Goal: Transaction & Acquisition: Obtain resource

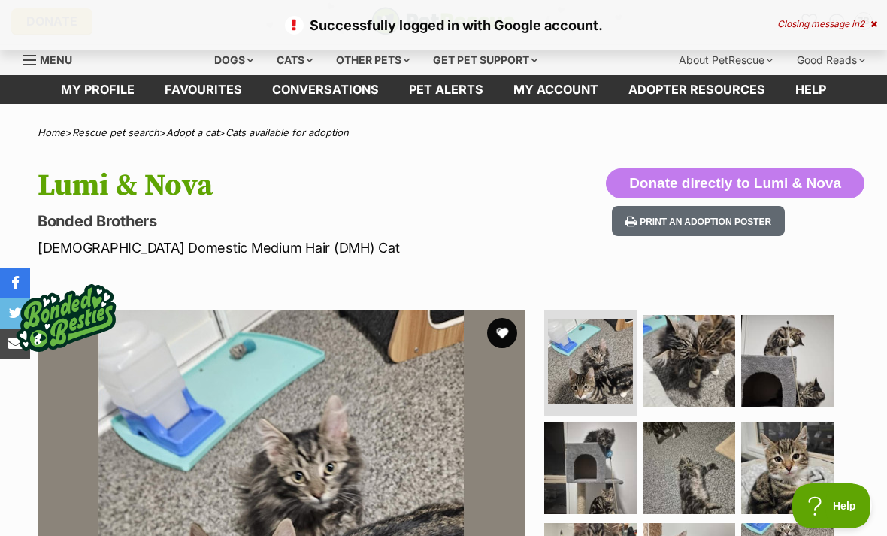
scroll to position [8, 0]
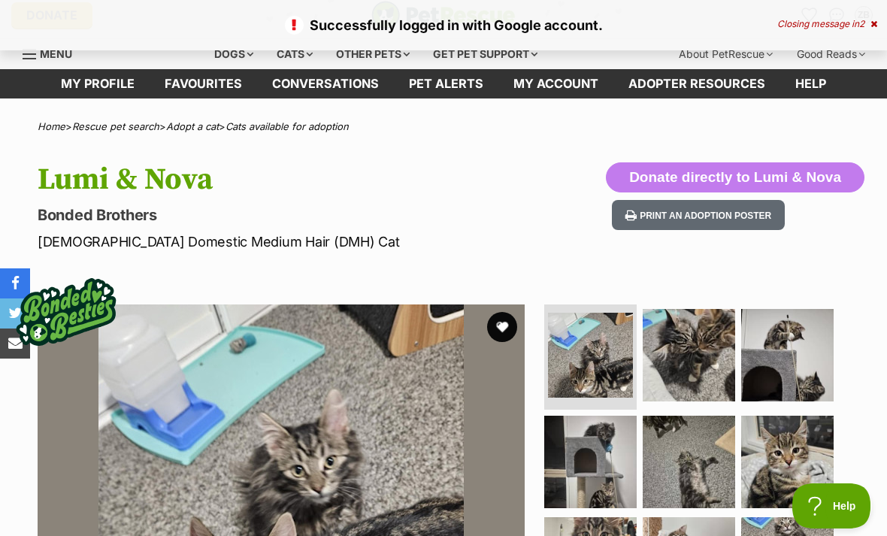
click at [770, 213] on button "Print an adoption poster" at bounding box center [698, 215] width 173 height 31
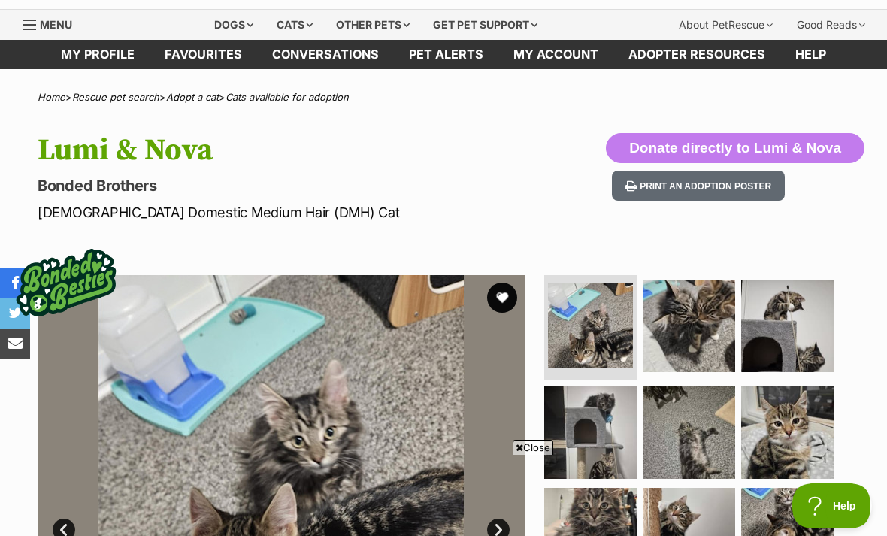
scroll to position [39, 0]
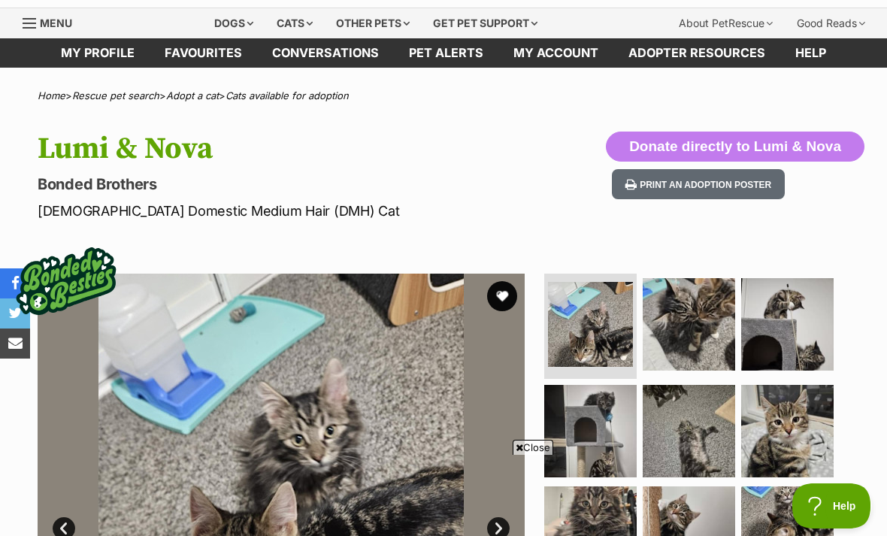
click at [700, 304] on img at bounding box center [689, 324] width 92 height 92
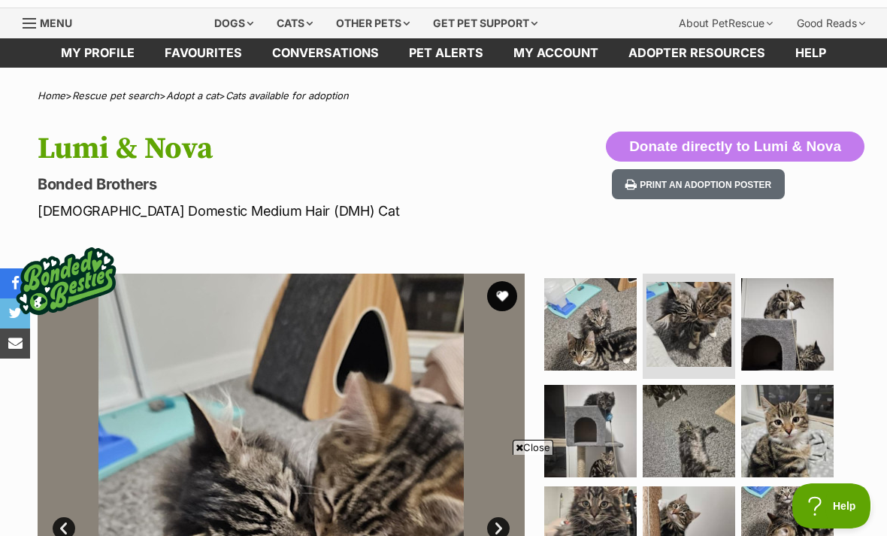
click at [760, 184] on button "Print an adoption poster" at bounding box center [698, 184] width 173 height 31
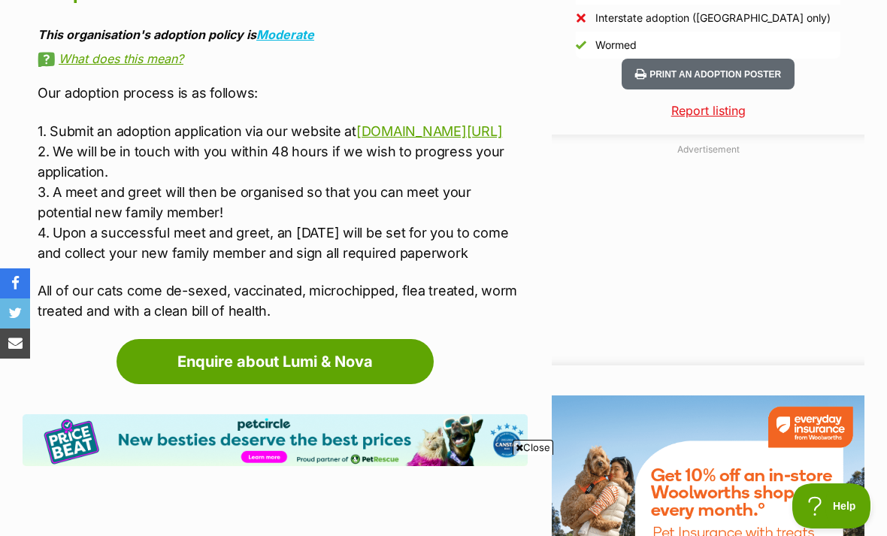
scroll to position [0, 0]
click at [374, 350] on link "Enquire about Lumi & Nova" at bounding box center [274, 361] width 317 height 45
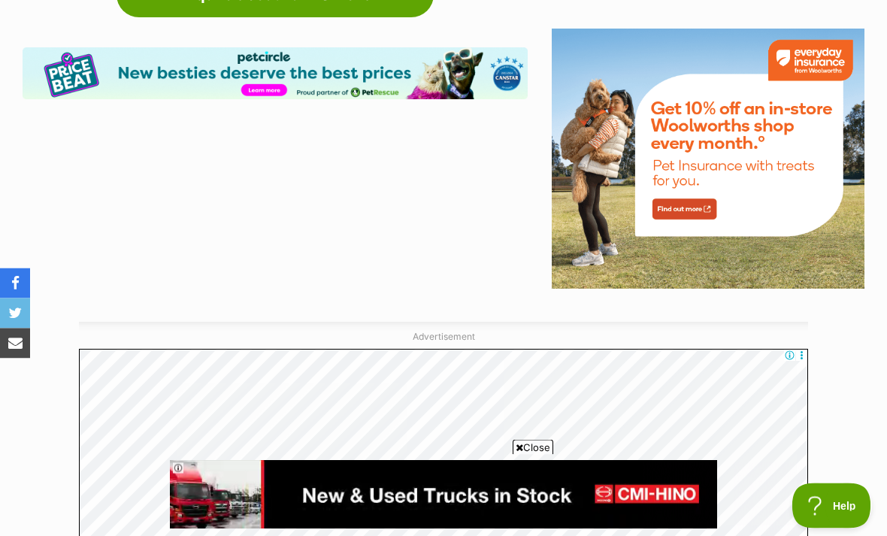
scroll to position [1873, 0]
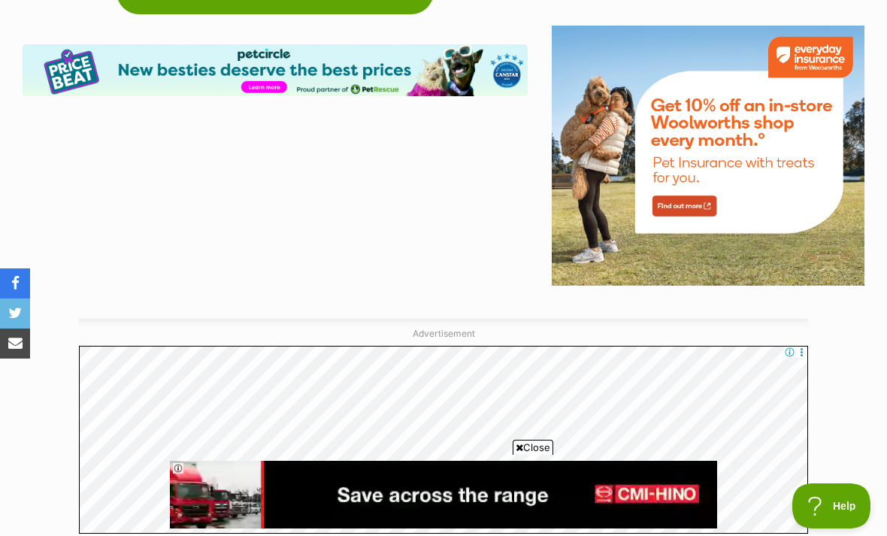
click at [538, 443] on span "Close" at bounding box center [533, 447] width 41 height 15
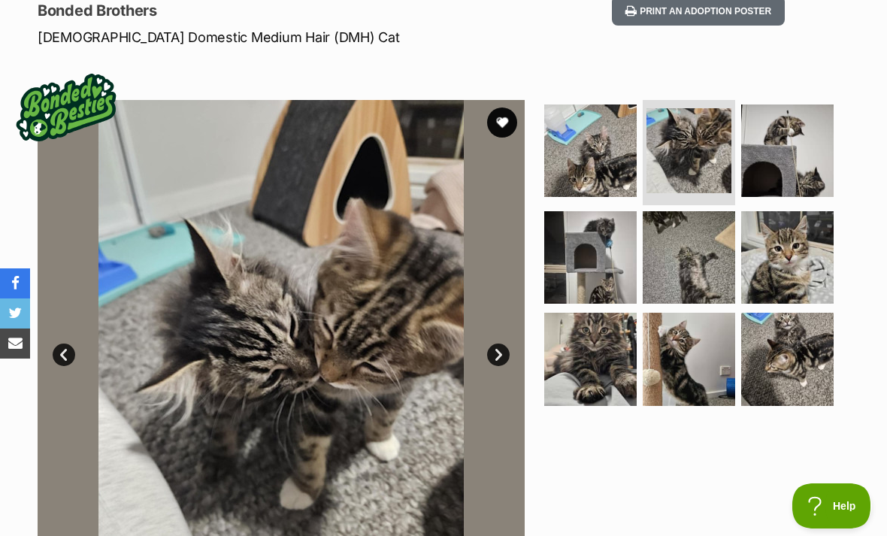
click at [607, 384] on img at bounding box center [590, 359] width 92 height 92
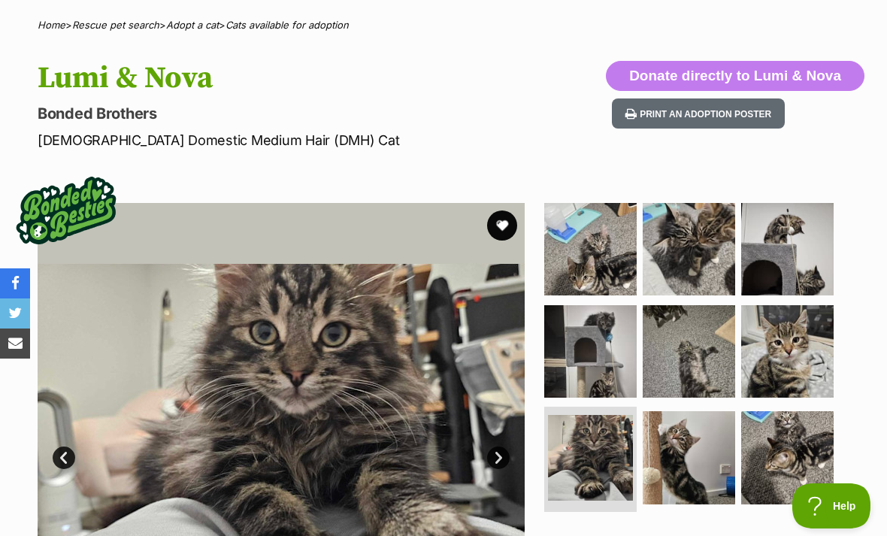
scroll to position [93, 0]
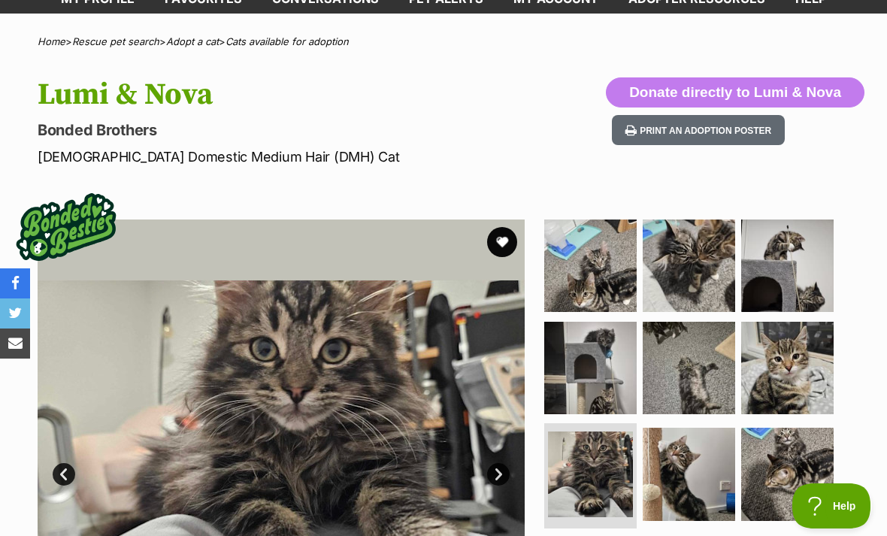
click at [601, 399] on img at bounding box center [590, 368] width 92 height 92
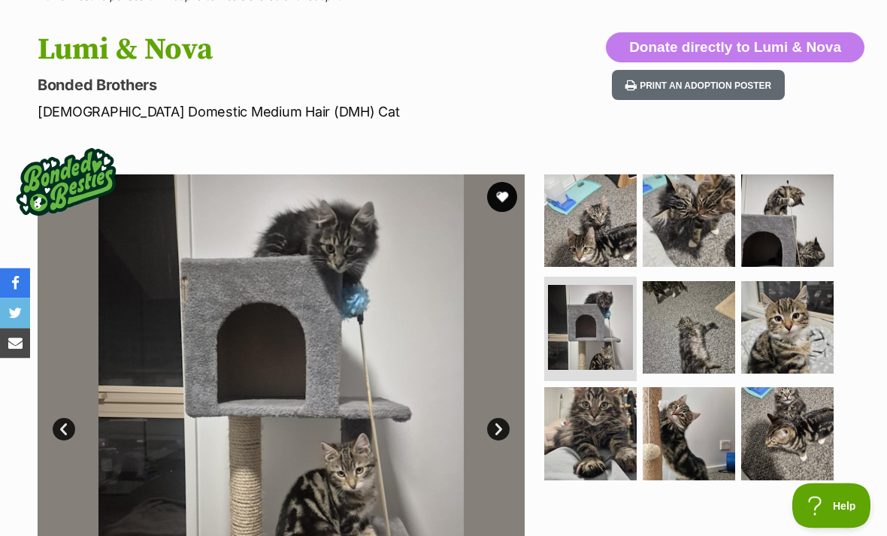
scroll to position [138, 0]
click at [673, 452] on img at bounding box center [689, 433] width 92 height 92
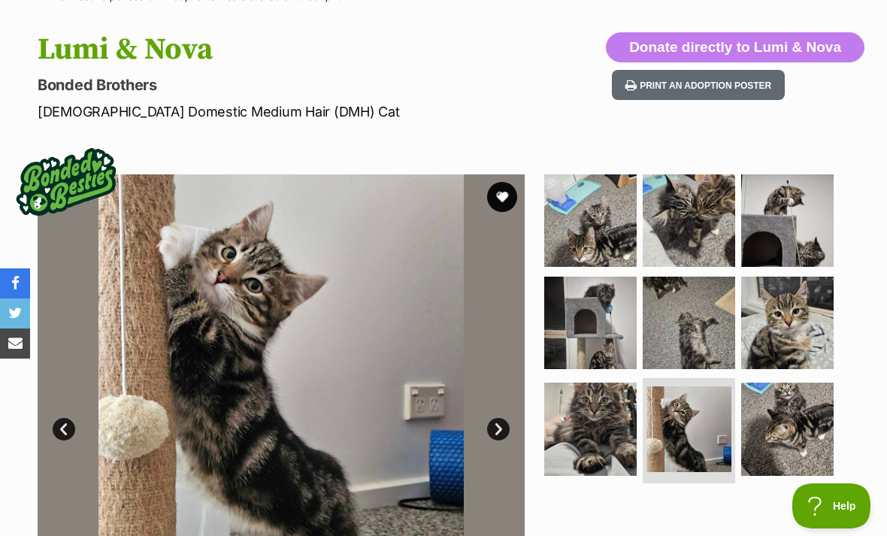
click at [789, 434] on img at bounding box center [787, 429] width 92 height 92
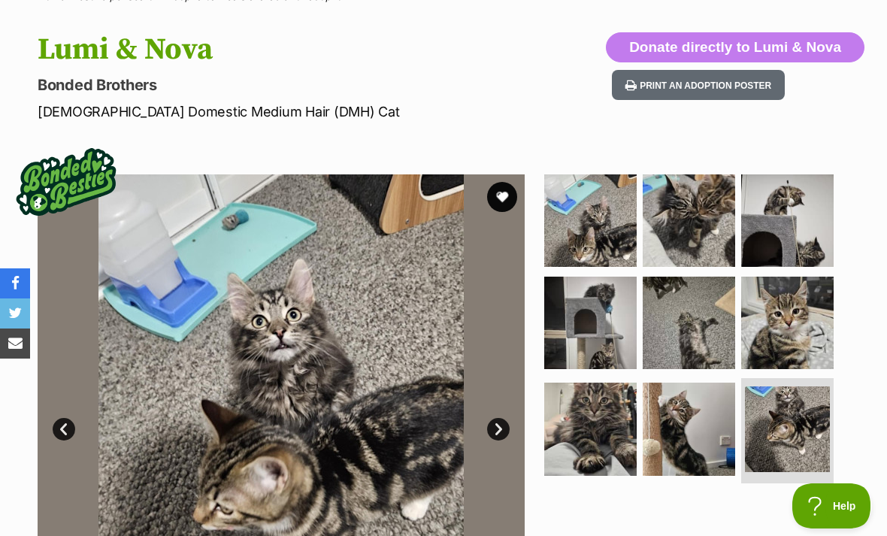
click at [706, 443] on img at bounding box center [689, 429] width 92 height 92
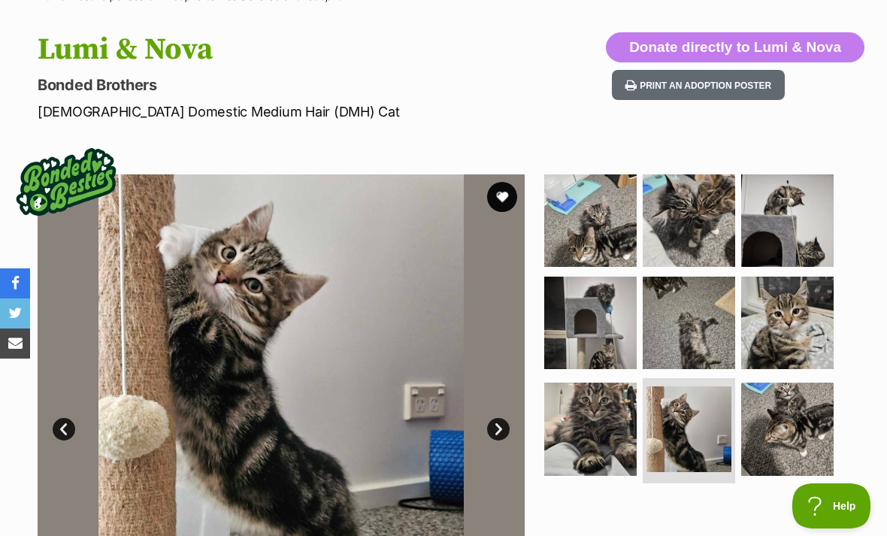
click at [761, 359] on img at bounding box center [787, 323] width 92 height 92
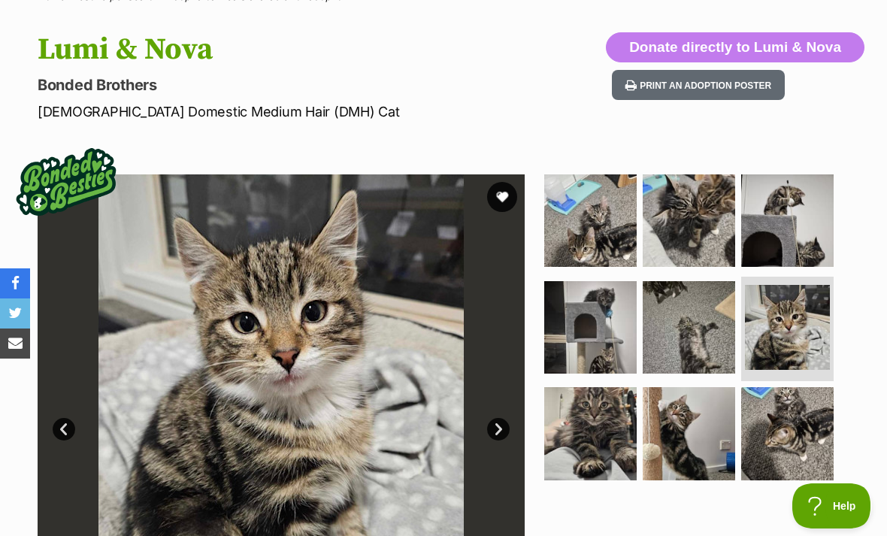
click at [714, 371] on img at bounding box center [689, 327] width 92 height 92
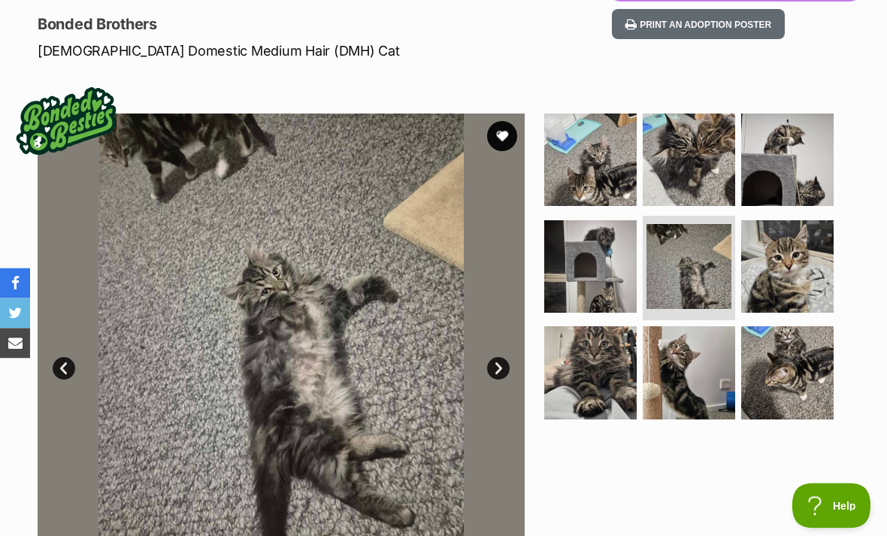
scroll to position [200, 0]
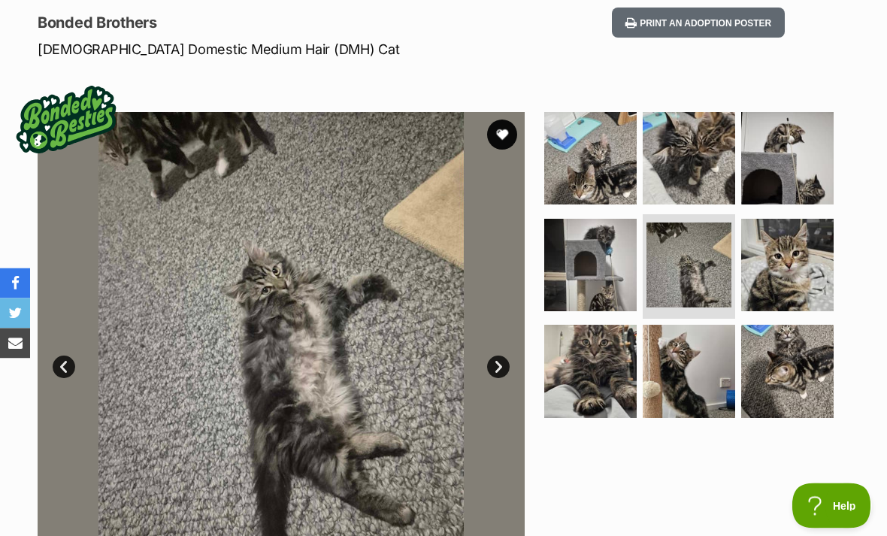
click at [705, 406] on img at bounding box center [689, 371] width 92 height 92
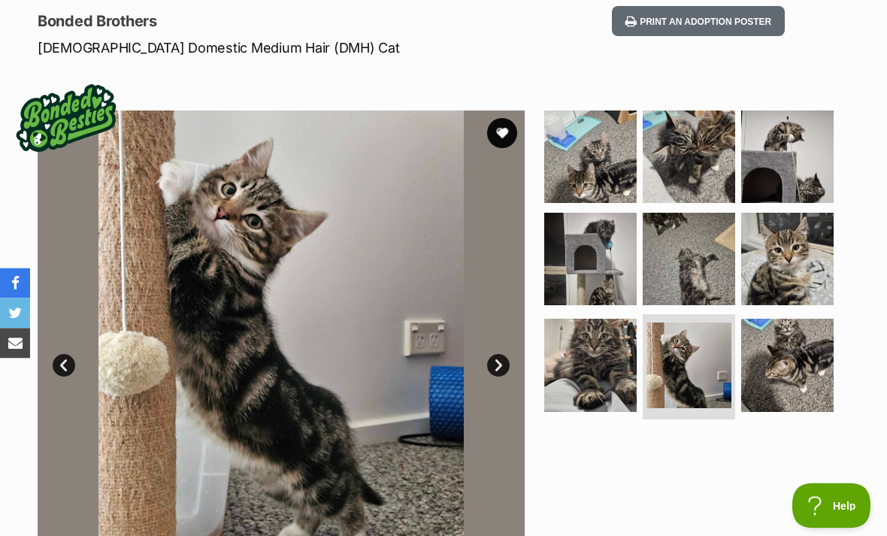
scroll to position [202, 0]
click at [700, 287] on img at bounding box center [689, 259] width 92 height 92
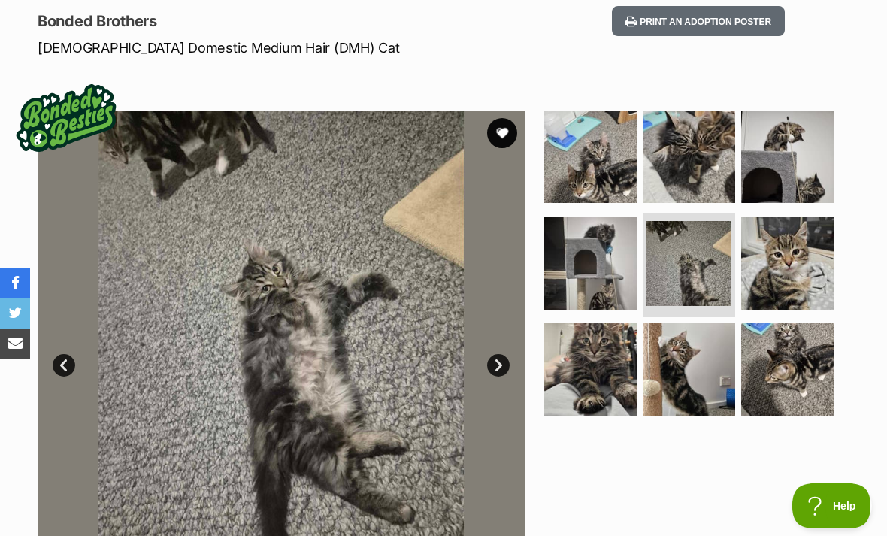
click at [818, 185] on img at bounding box center [787, 156] width 92 height 92
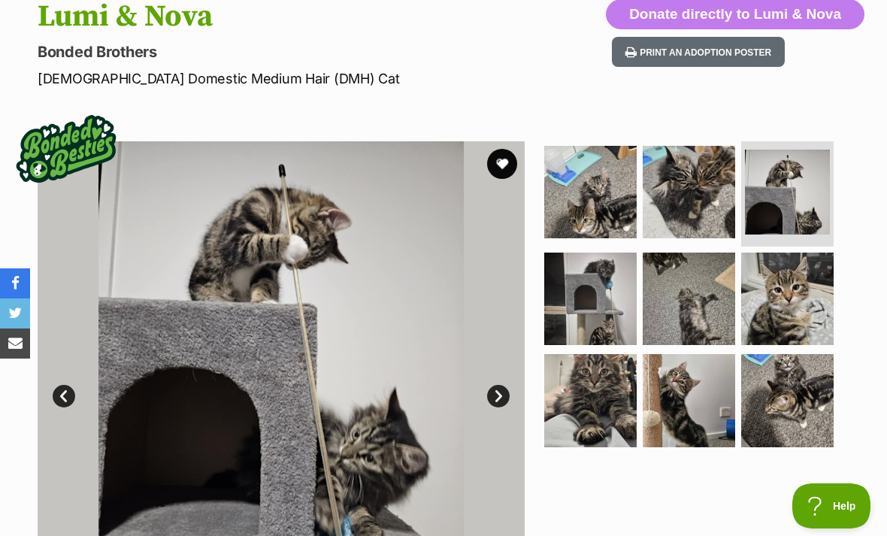
scroll to position [153, 0]
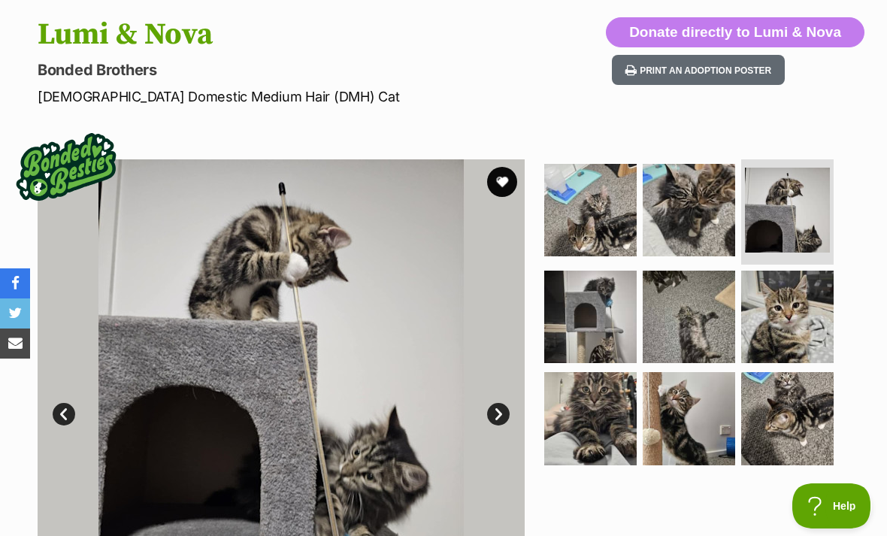
click at [693, 295] on img at bounding box center [689, 317] width 92 height 92
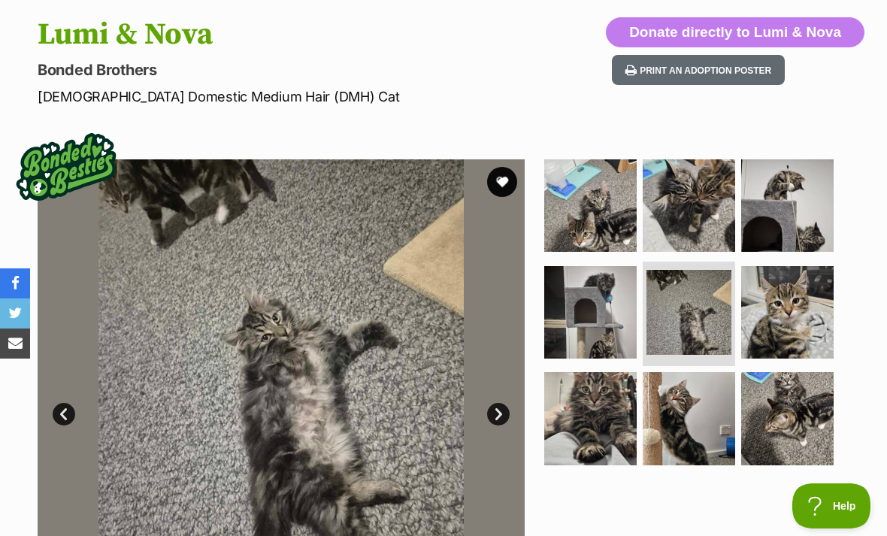
click at [711, 235] on img at bounding box center [689, 205] width 92 height 92
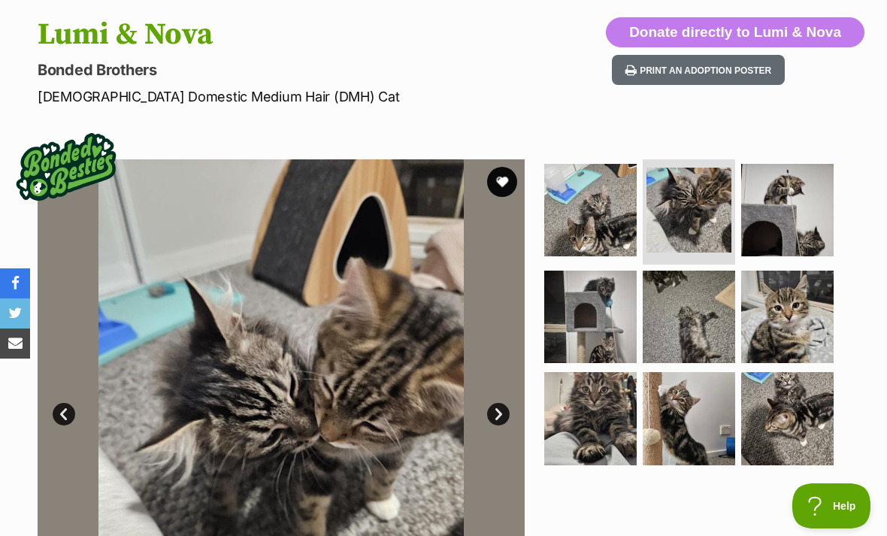
click at [618, 349] on img at bounding box center [590, 317] width 92 height 92
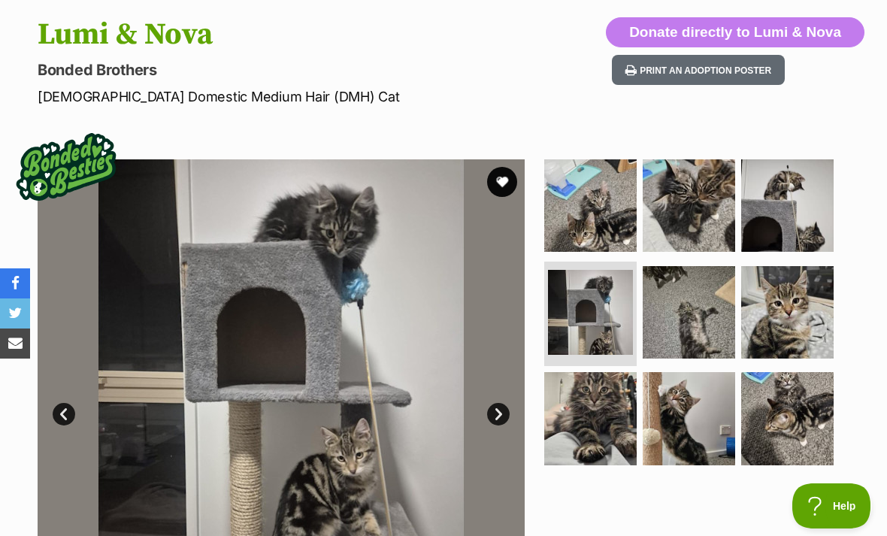
click at [693, 309] on img at bounding box center [689, 312] width 92 height 92
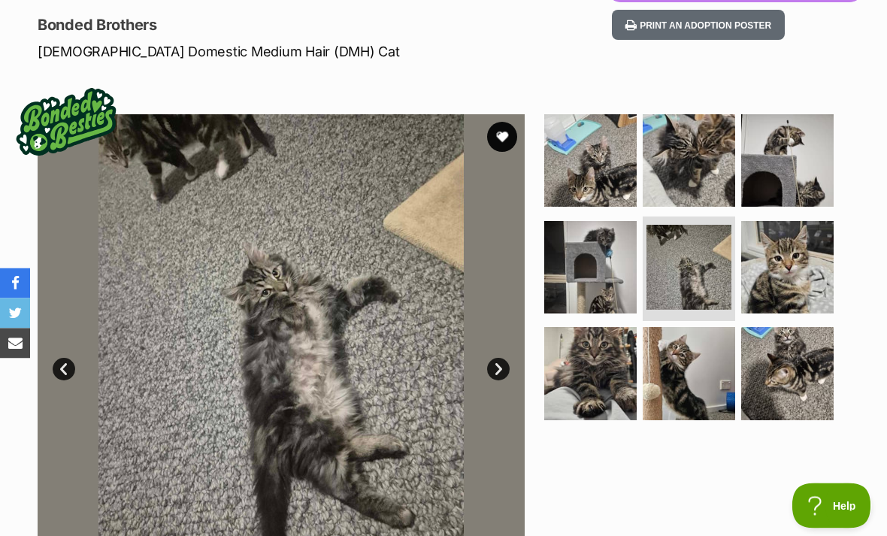
scroll to position [198, 0]
click at [682, 479] on div at bounding box center [695, 357] width 308 height 487
click at [803, 279] on img at bounding box center [787, 267] width 92 height 92
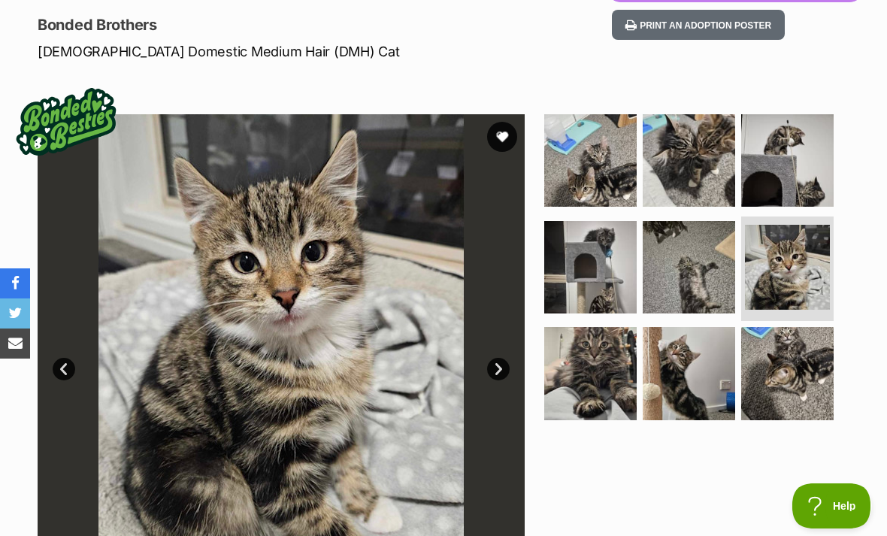
click at [766, 389] on img at bounding box center [787, 373] width 92 height 92
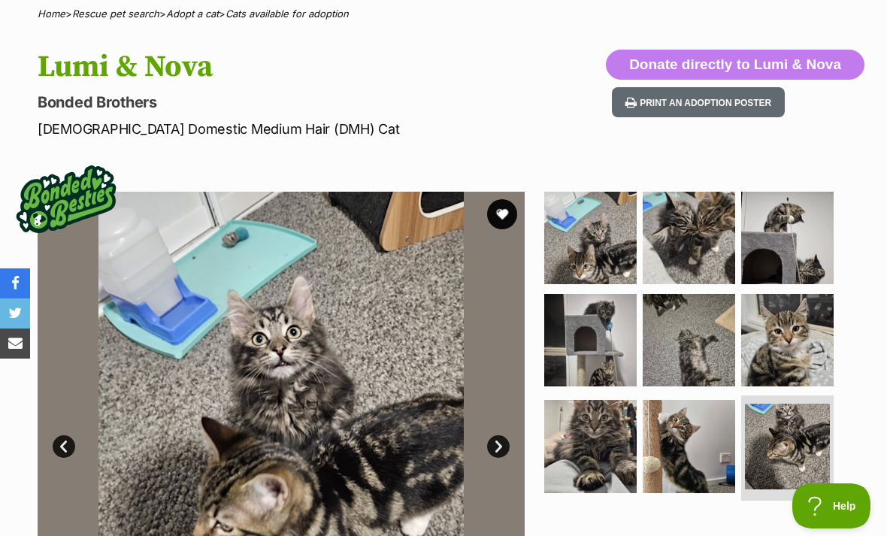
scroll to position [120, 0]
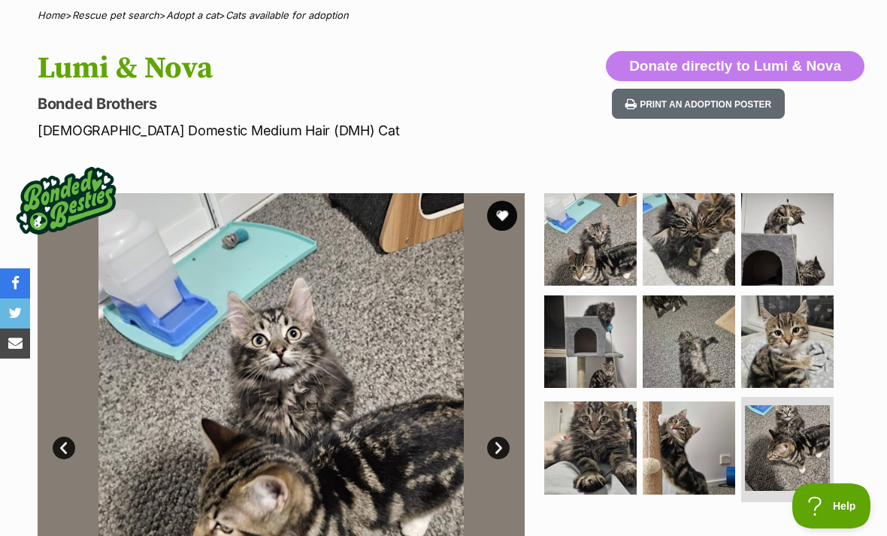
click at [620, 451] on img at bounding box center [590, 447] width 92 height 92
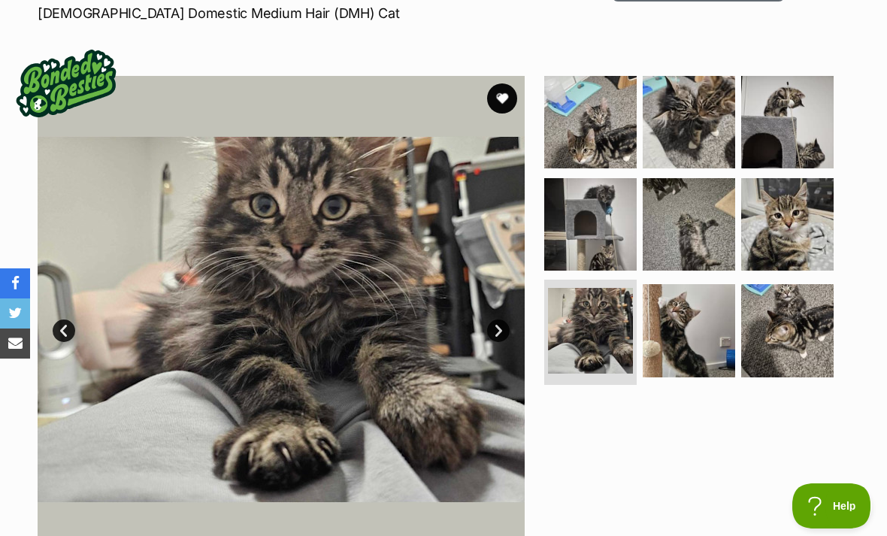
scroll to position [242, 0]
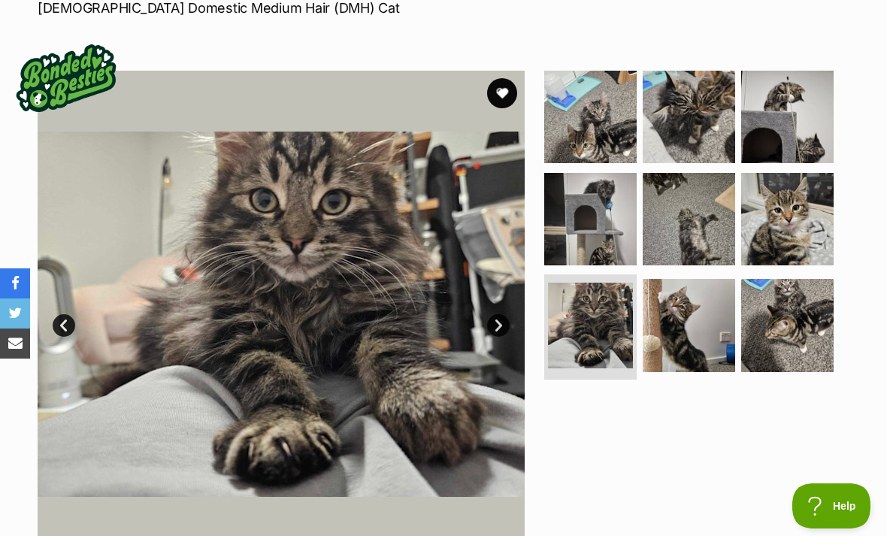
click at [791, 204] on img at bounding box center [787, 219] width 92 height 92
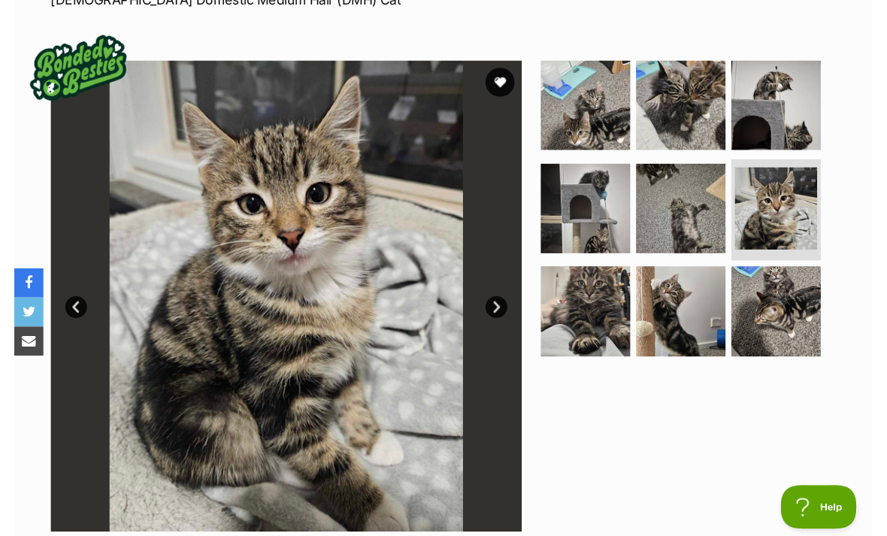
scroll to position [268, 0]
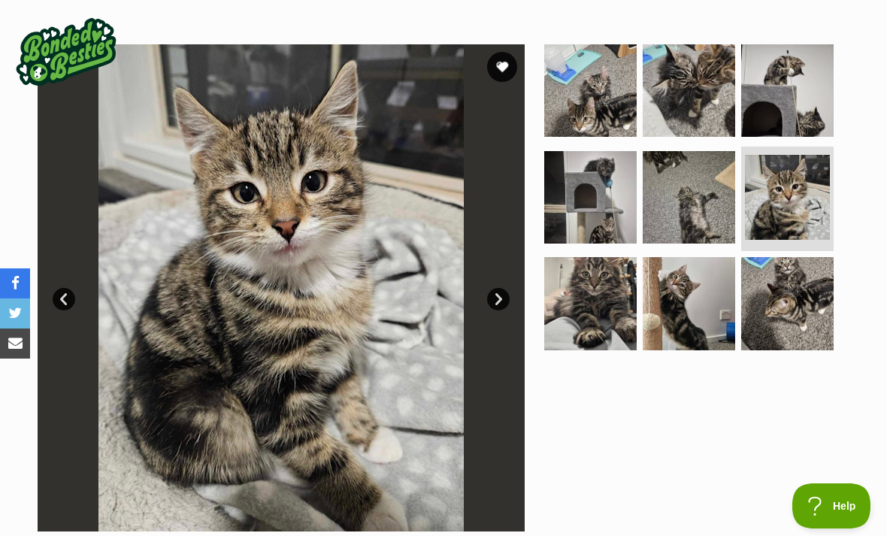
click at [620, 318] on img at bounding box center [590, 303] width 92 height 92
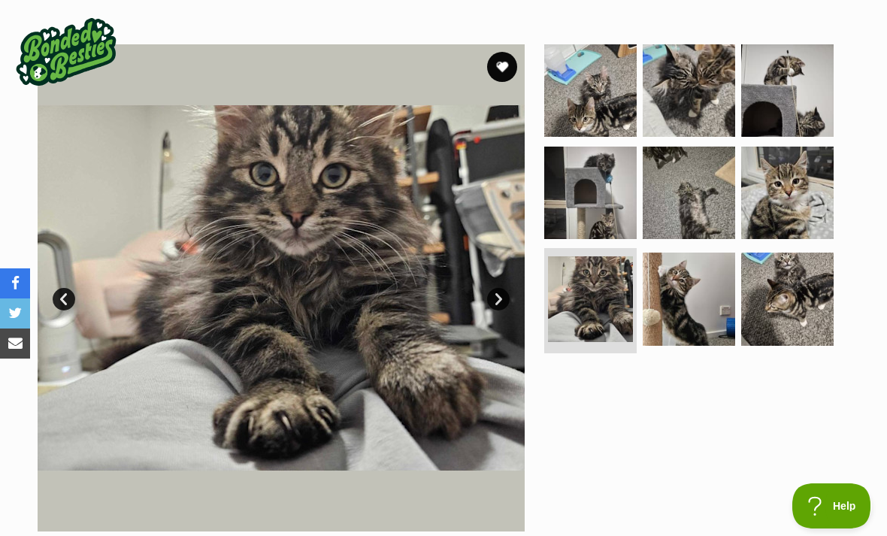
click at [796, 162] on img at bounding box center [787, 193] width 92 height 92
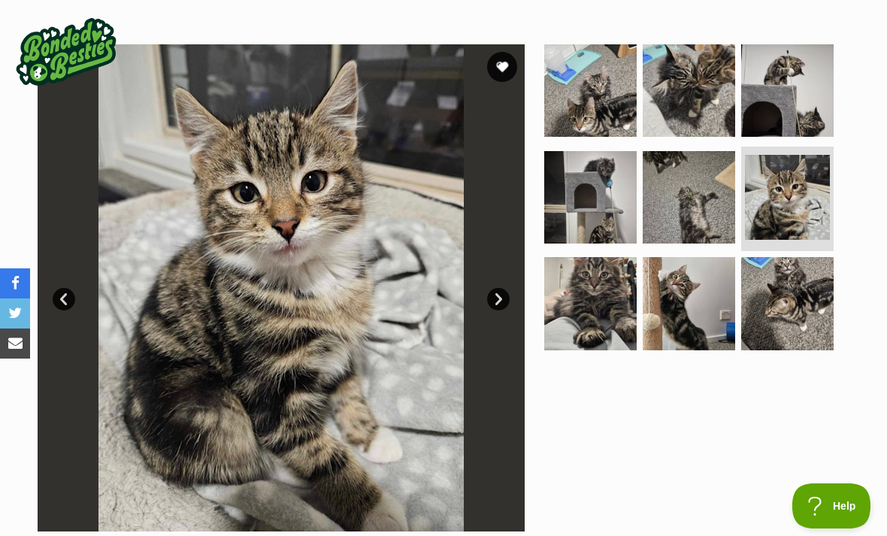
click at [576, 312] on img at bounding box center [590, 303] width 92 height 92
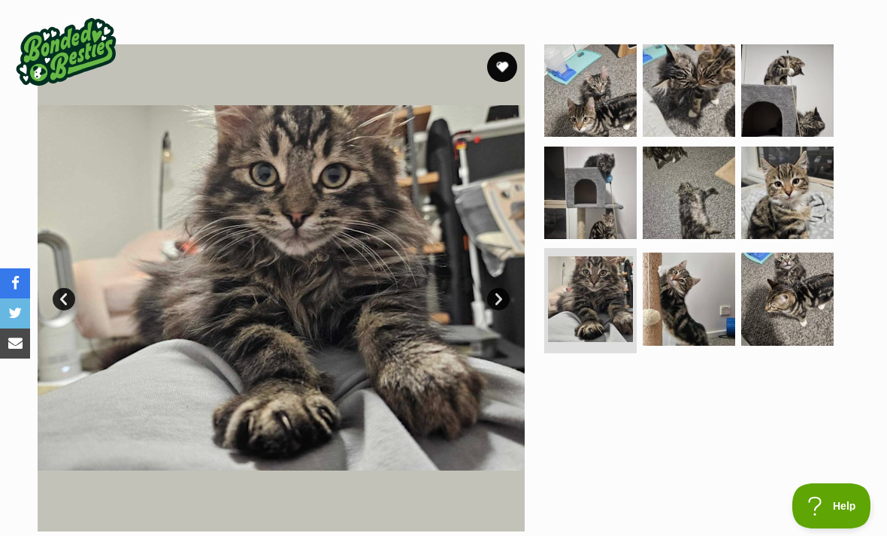
click at [788, 204] on img at bounding box center [787, 193] width 92 height 92
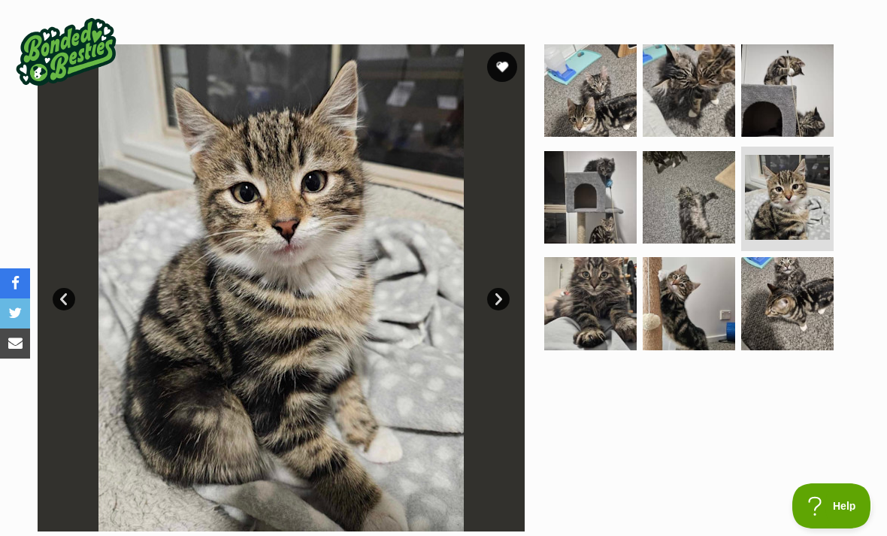
click at [677, 309] on img at bounding box center [689, 303] width 92 height 92
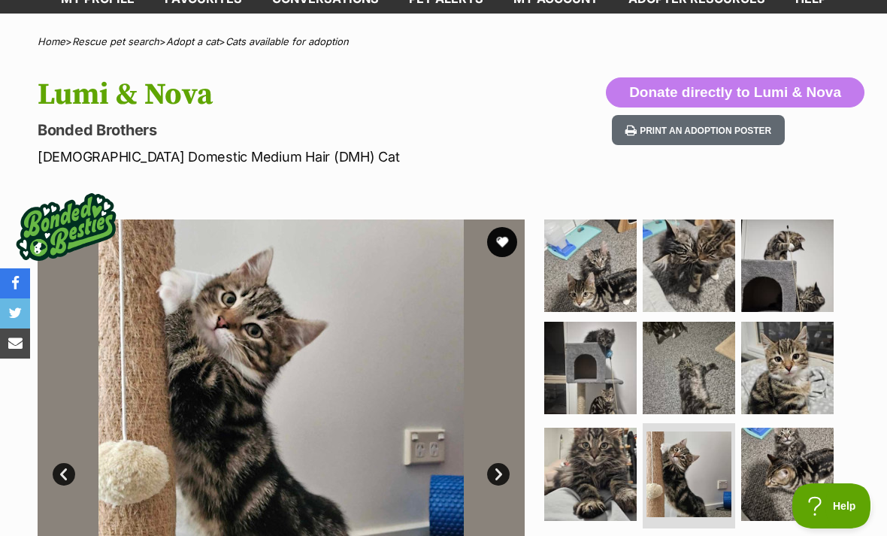
scroll to position [87, 0]
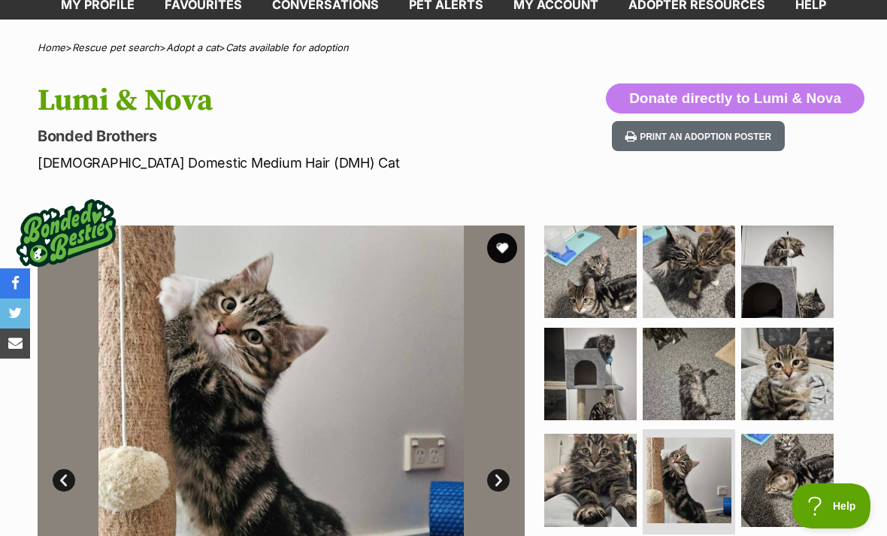
click at [630, 253] on img at bounding box center [590, 271] width 92 height 92
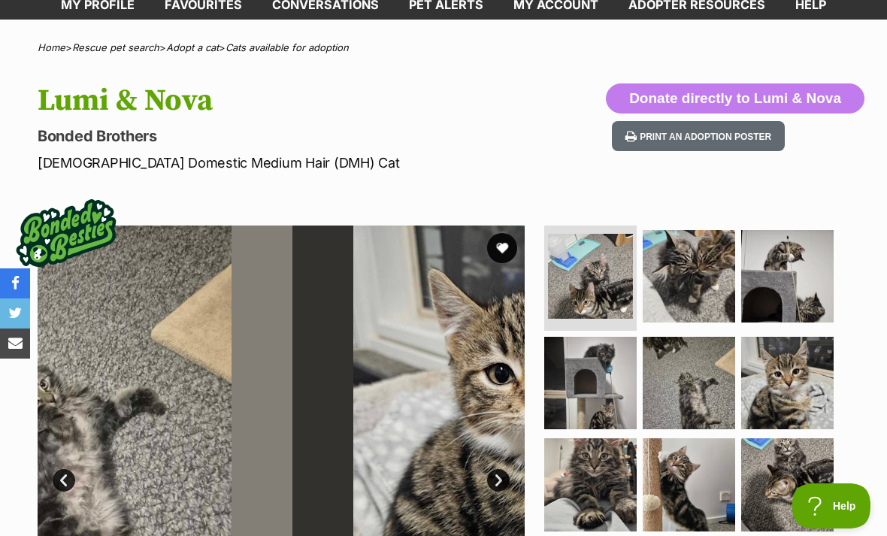
click at [704, 268] on img at bounding box center [689, 276] width 92 height 92
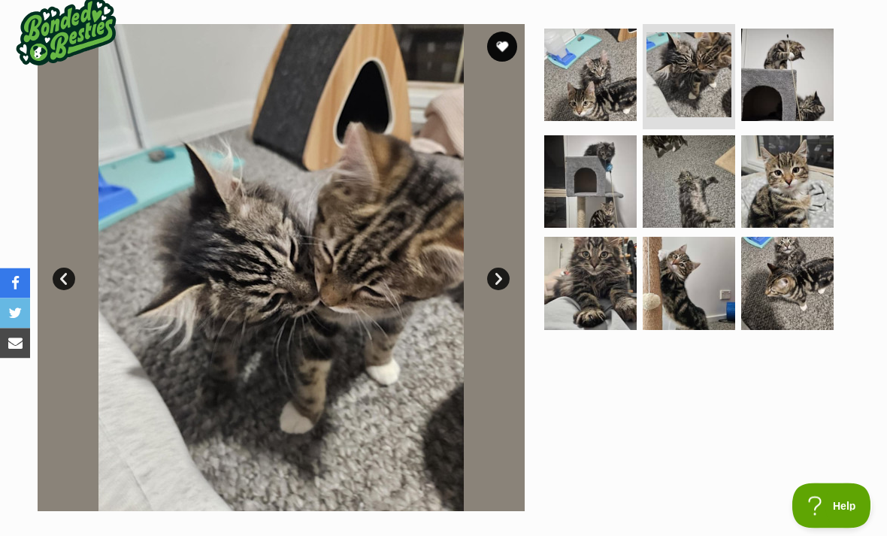
scroll to position [289, 0]
click at [595, 279] on img at bounding box center [590, 283] width 92 height 92
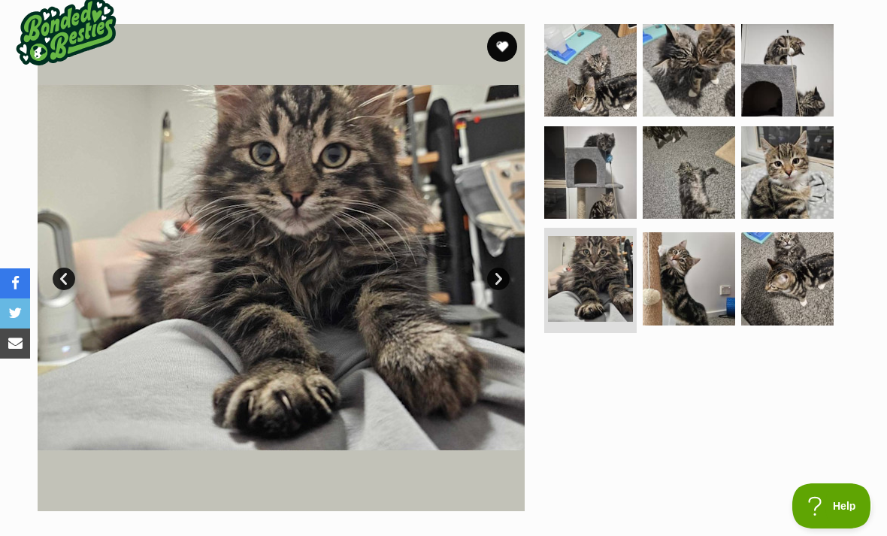
click at [790, 178] on img at bounding box center [787, 172] width 92 height 92
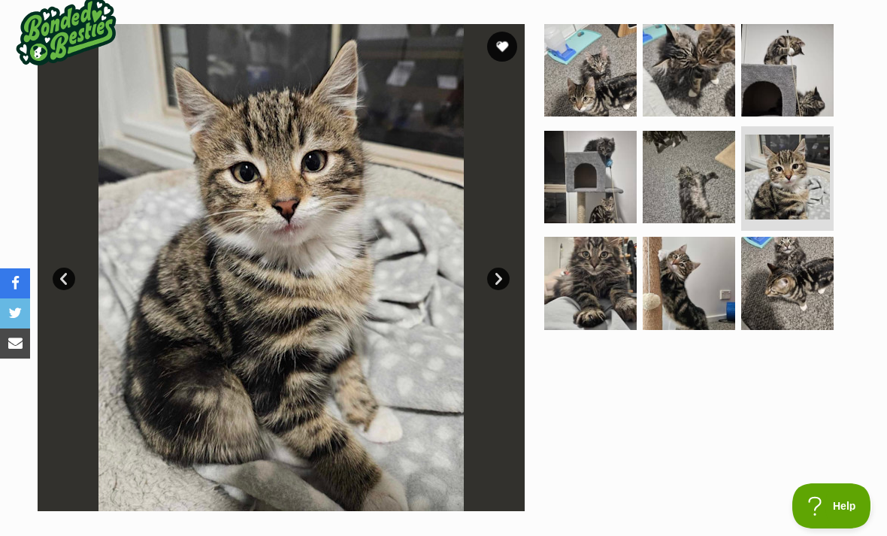
click at [594, 311] on img at bounding box center [590, 283] width 92 height 92
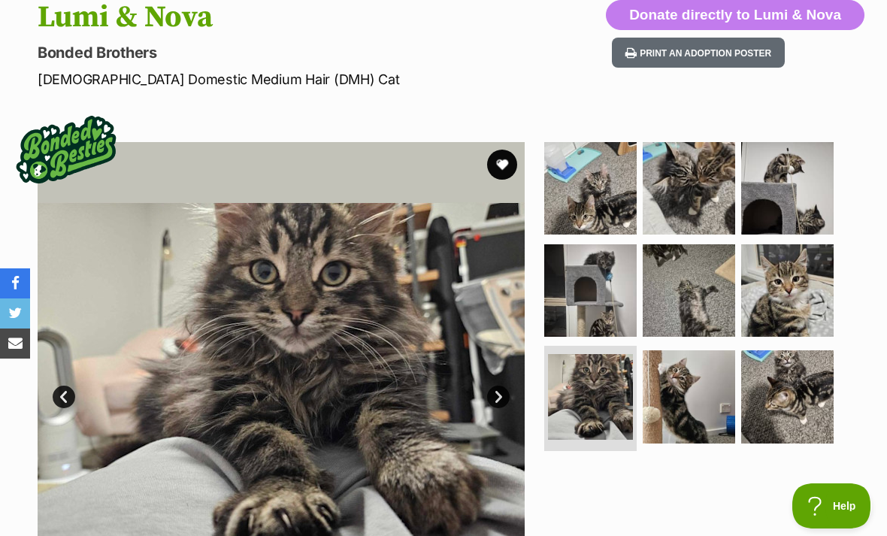
scroll to position [160, 0]
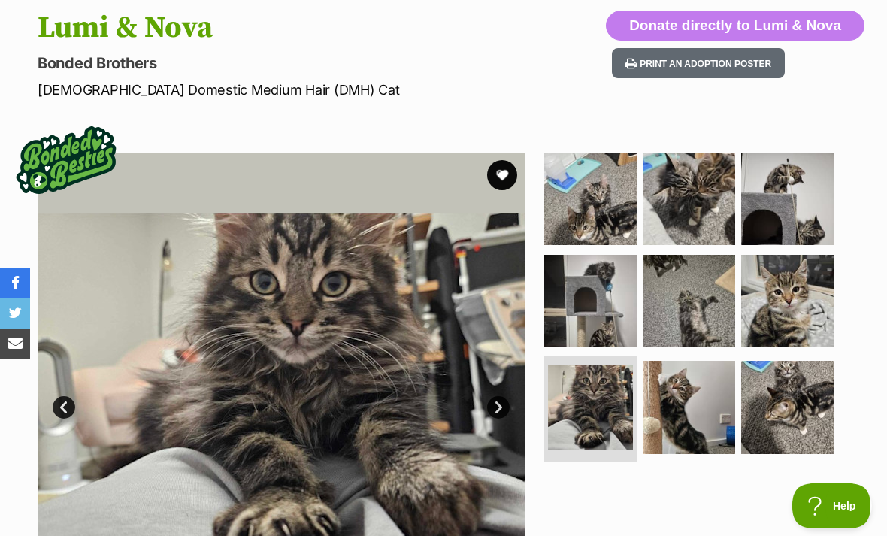
click at [805, 407] on img at bounding box center [787, 407] width 92 height 92
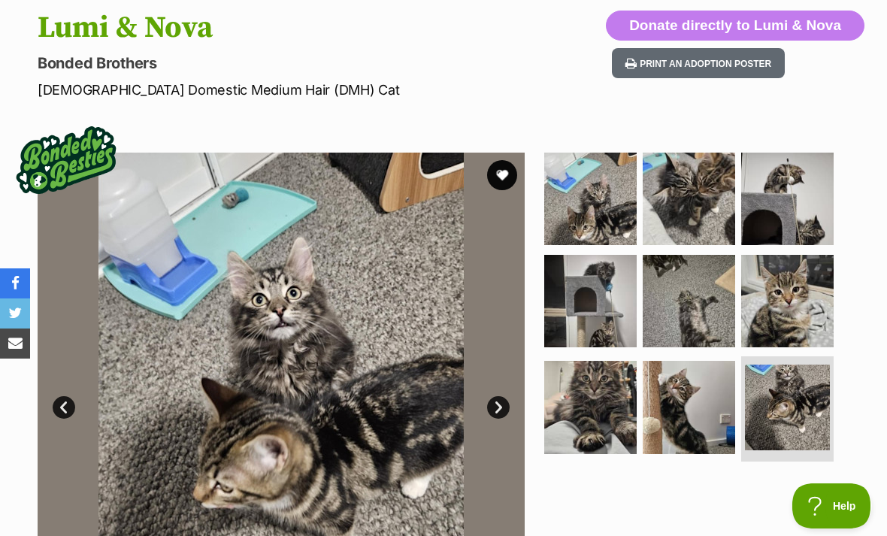
click at [707, 433] on img at bounding box center [689, 407] width 92 height 92
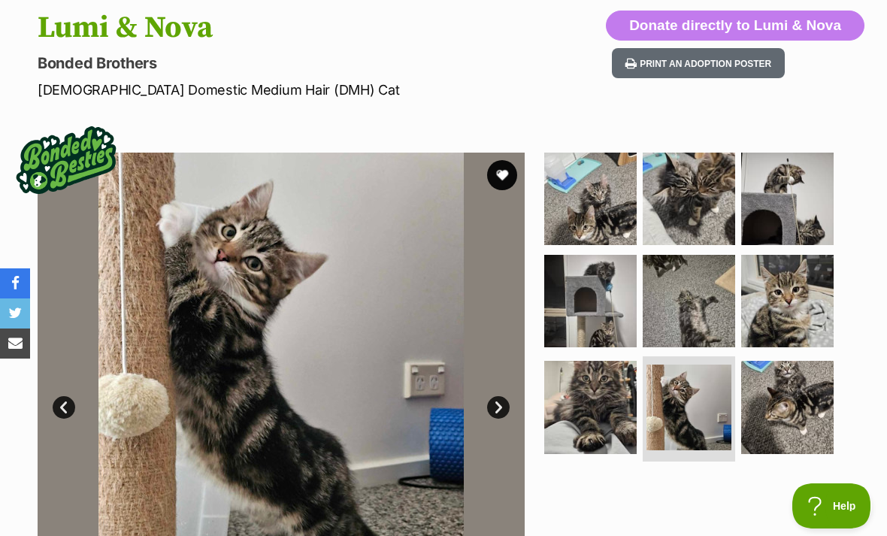
click at [748, 315] on img at bounding box center [787, 301] width 92 height 92
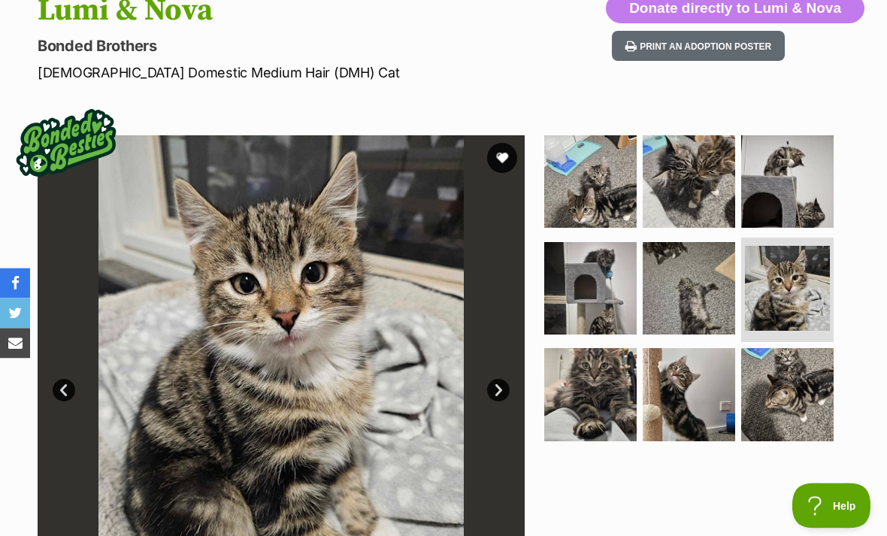
scroll to position [216, 0]
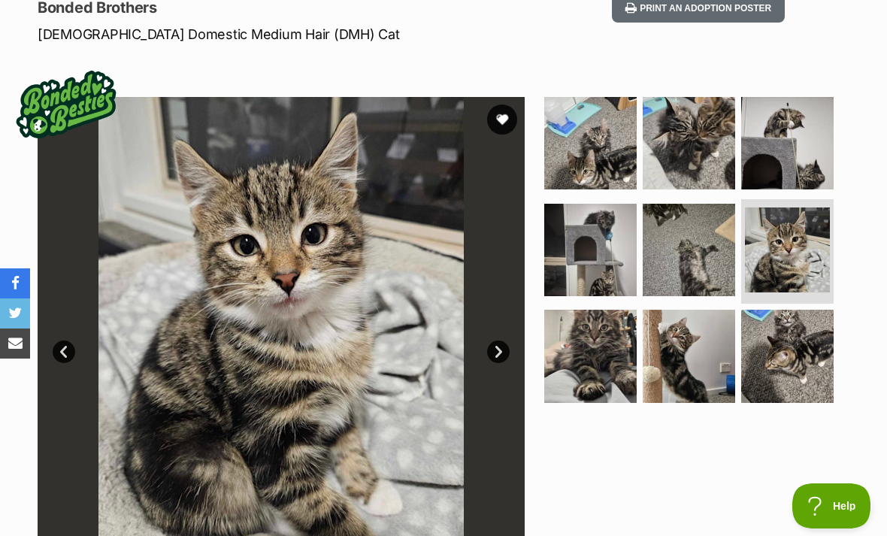
click at [607, 361] on img at bounding box center [590, 356] width 92 height 92
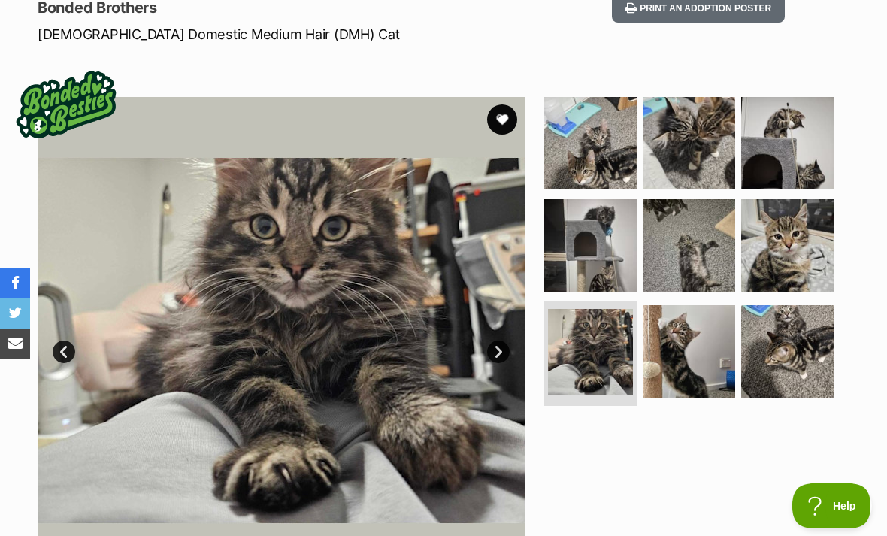
click at [687, 345] on img at bounding box center [689, 351] width 92 height 92
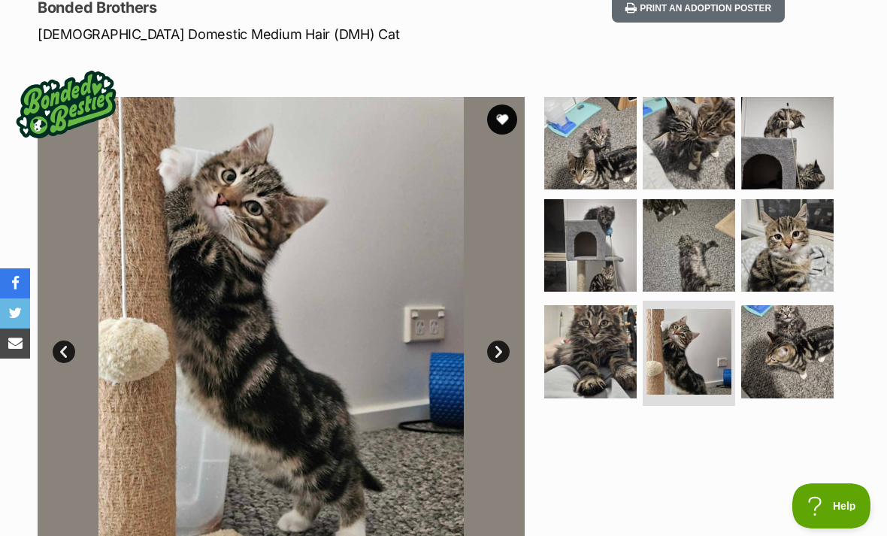
click at [708, 253] on img at bounding box center [689, 245] width 92 height 92
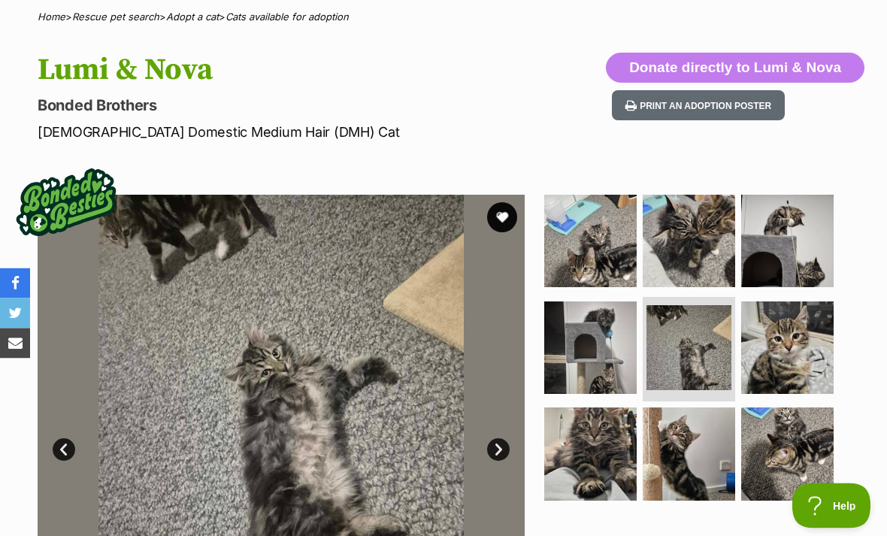
scroll to position [118, 0]
click at [635, 425] on img at bounding box center [590, 453] width 92 height 92
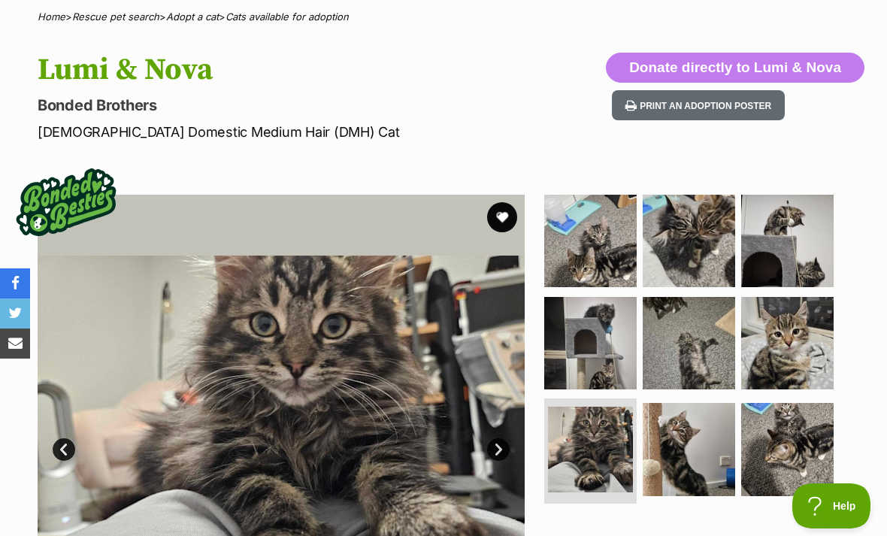
scroll to position [0, 0]
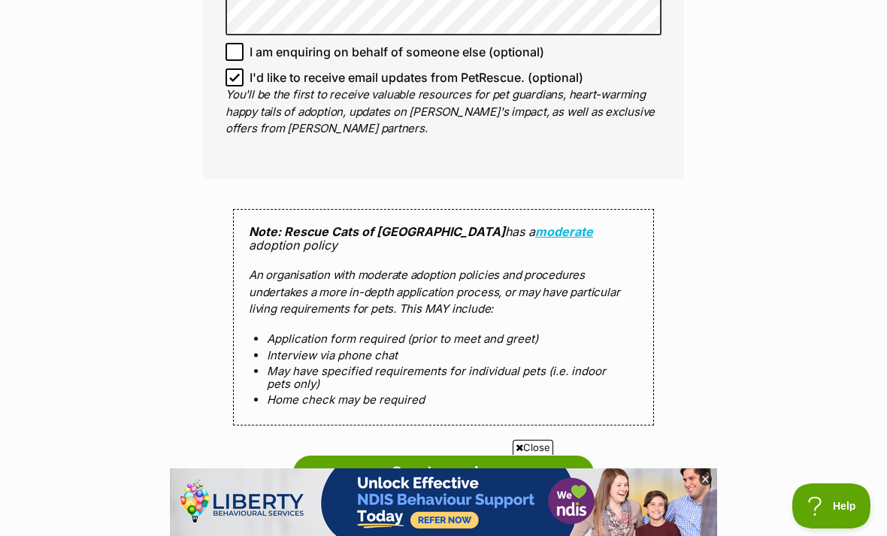
click at [531, 448] on span "Close" at bounding box center [533, 447] width 41 height 15
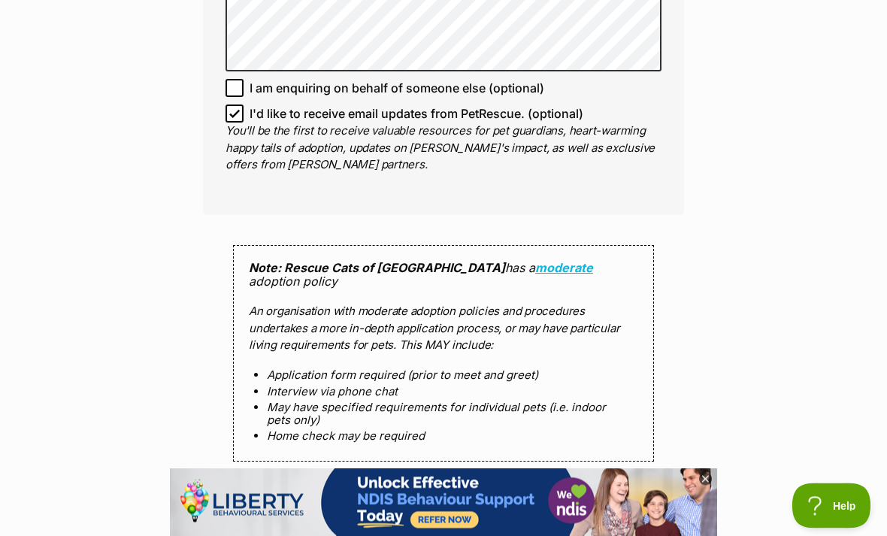
scroll to position [1172, 0]
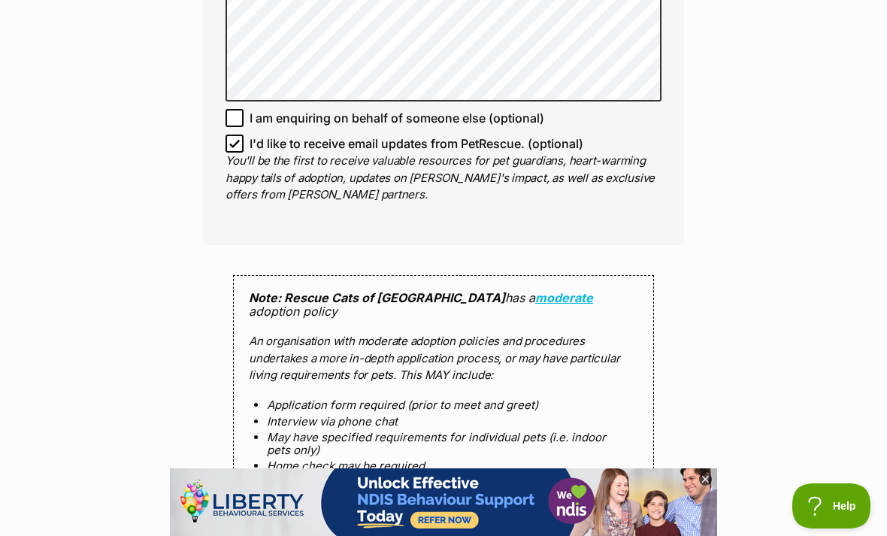
click at [706, 481] on icon at bounding box center [705, 479] width 13 height 13
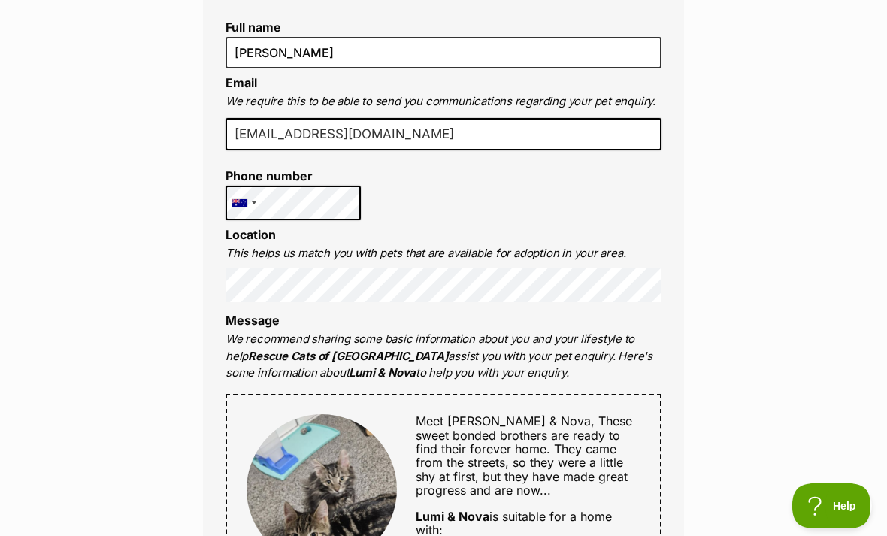
scroll to position [426, 0]
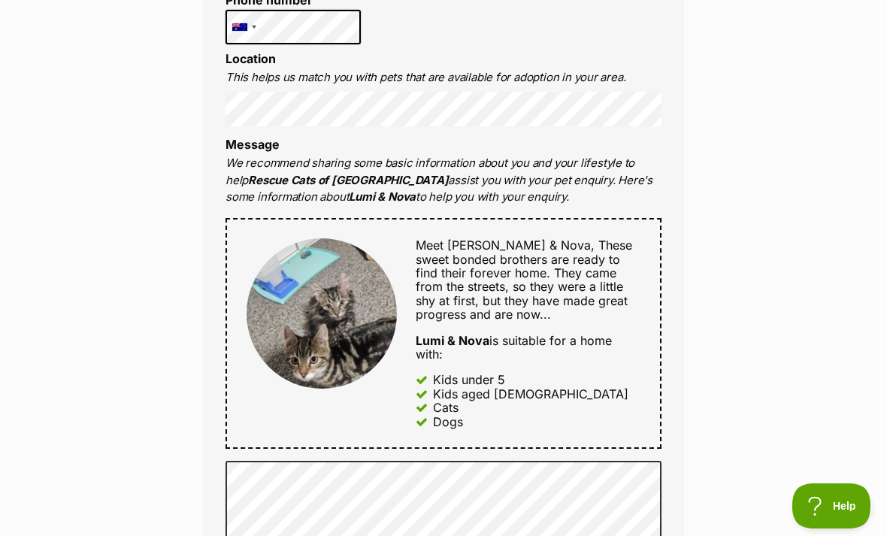
click at [476, 306] on span "These sweet bonded brothers are ready to find their forever home. They came fro…" at bounding box center [524, 280] width 216 height 84
click at [463, 307] on span "These sweet bonded brothers are ready to find their forever home. They came fro…" at bounding box center [524, 280] width 216 height 84
click at [507, 336] on div "Lumi & Nova is suitable for a home with:" at bounding box center [528, 348] width 225 height 28
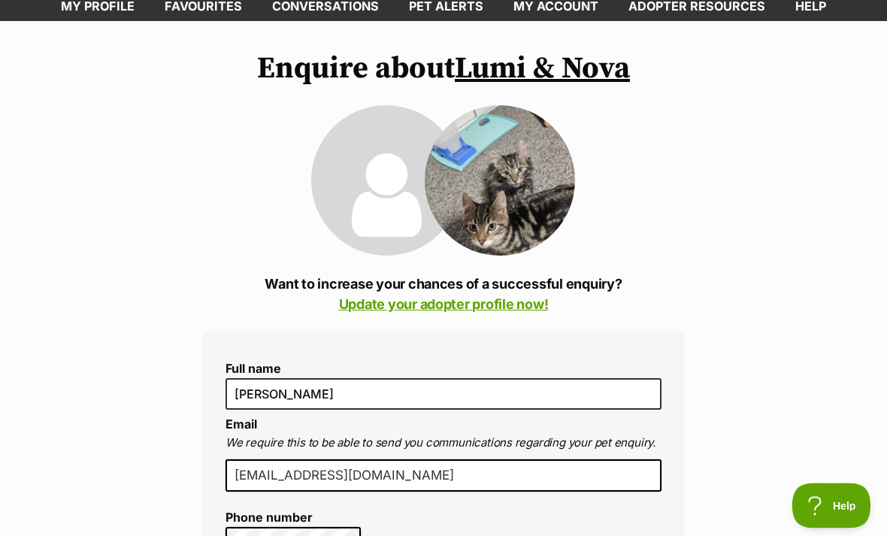
scroll to position [86, 0]
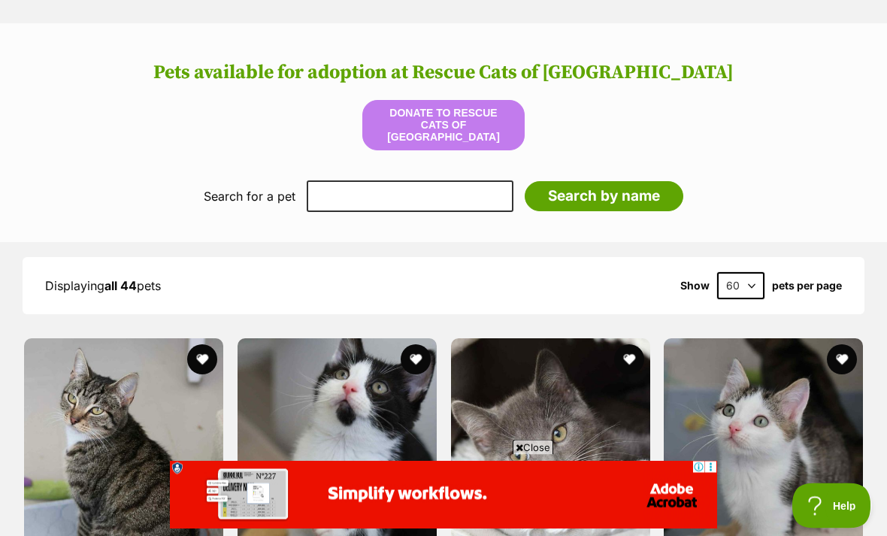
scroll to position [1478, 0]
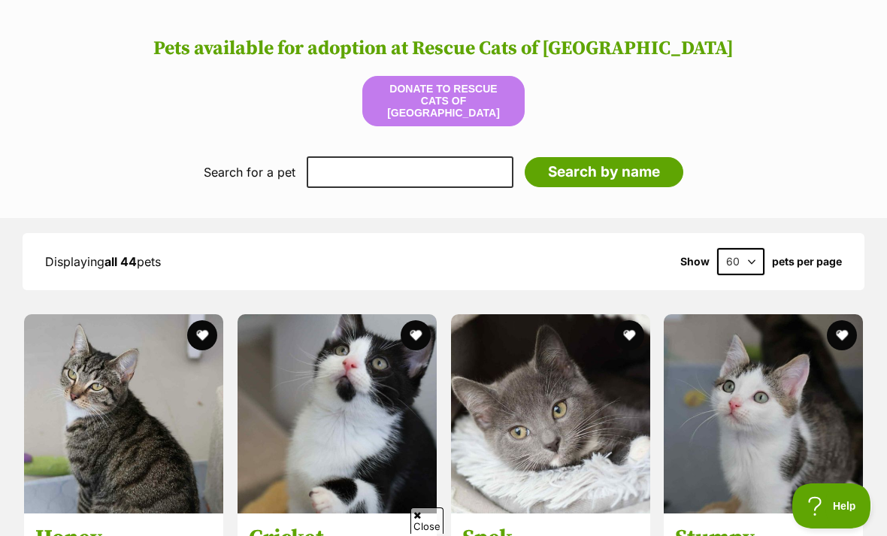
click at [531, 501] on link at bounding box center [550, 508] width 199 height 15
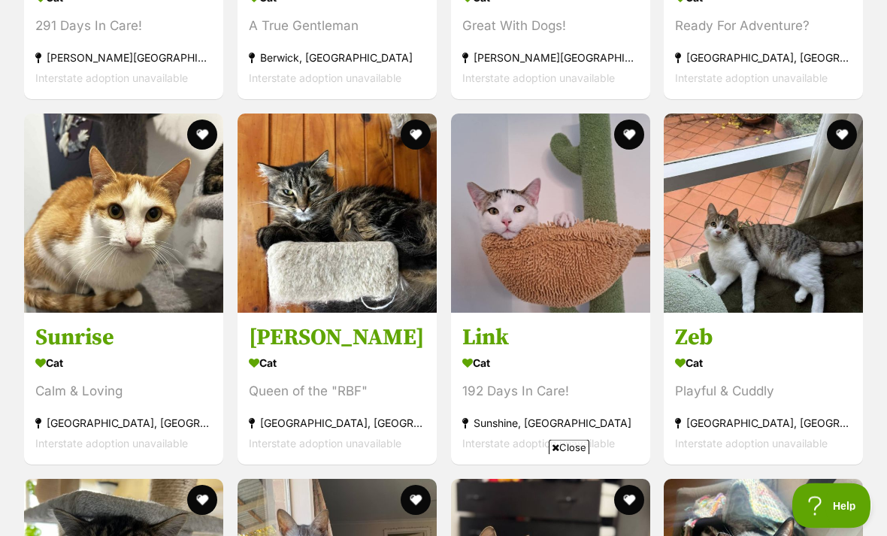
scroll to position [3506, 0]
click at [304, 323] on h3 "[PERSON_NAME]" at bounding box center [337, 337] width 177 height 29
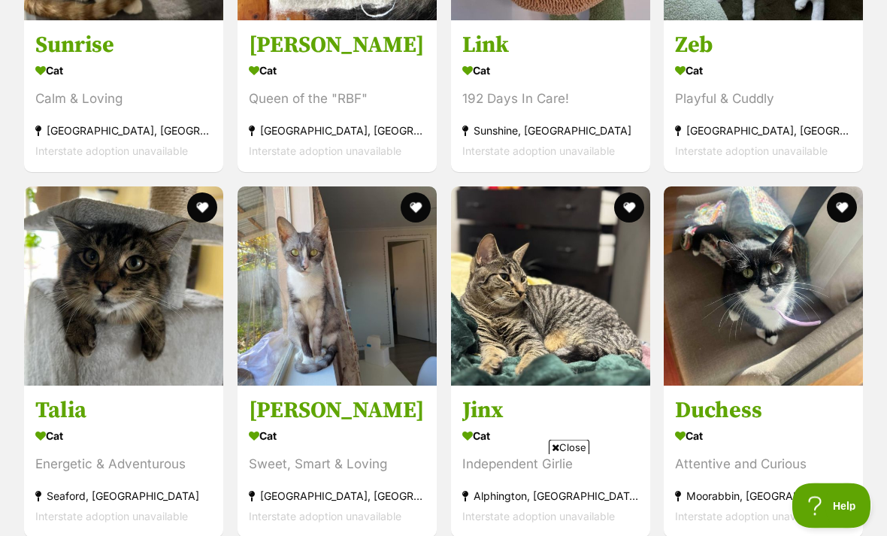
scroll to position [3799, 0]
click at [744, 440] on section "Cat Attentive and Curious Moorabbin, VIC Interstate adoption unavailable" at bounding box center [763, 475] width 177 height 101
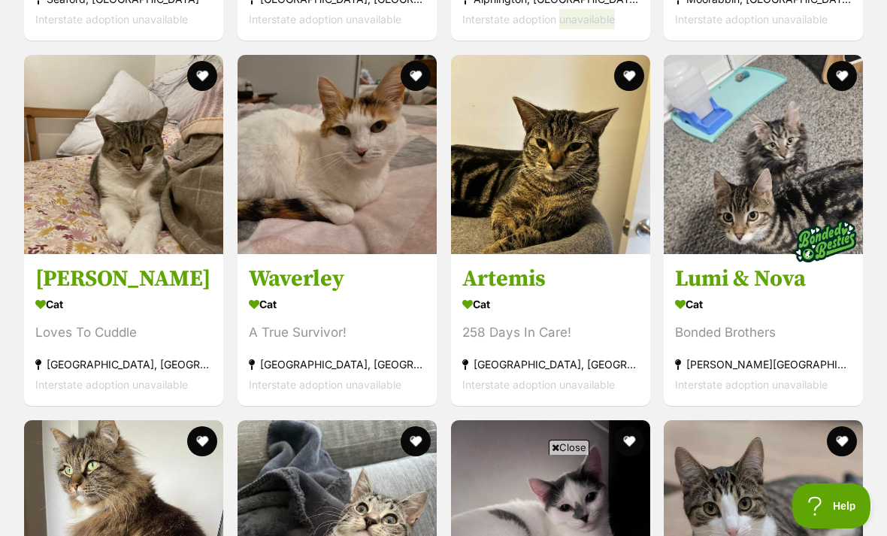
scroll to position [4291, 0]
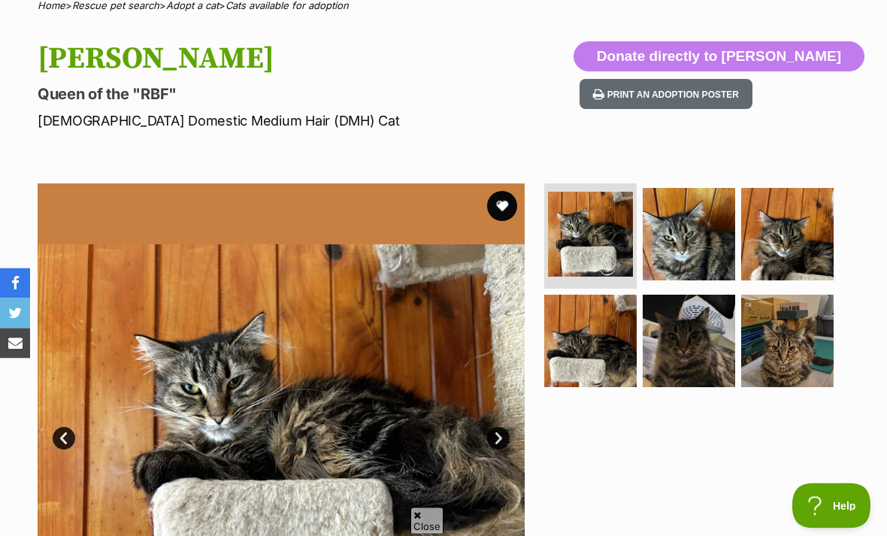
scroll to position [129, 0]
click at [806, 322] on img at bounding box center [787, 341] width 92 height 92
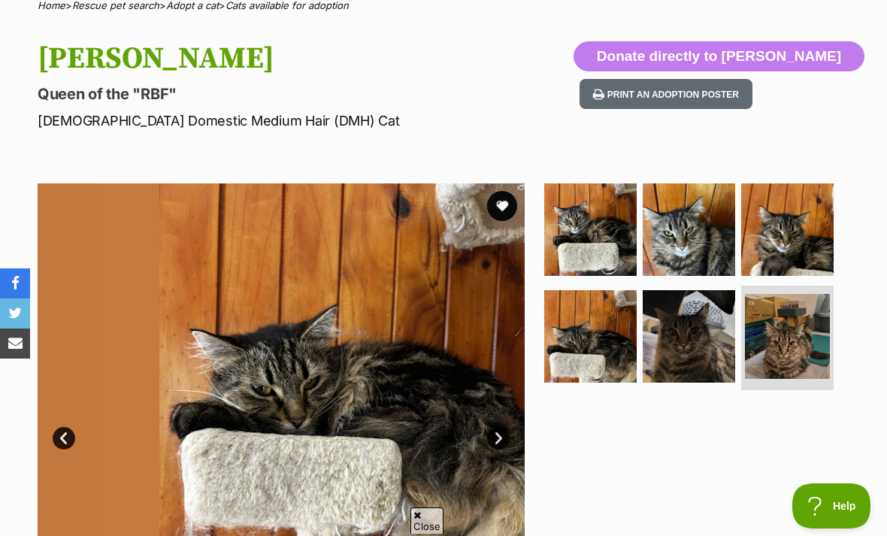
click at [788, 342] on img at bounding box center [787, 336] width 85 height 85
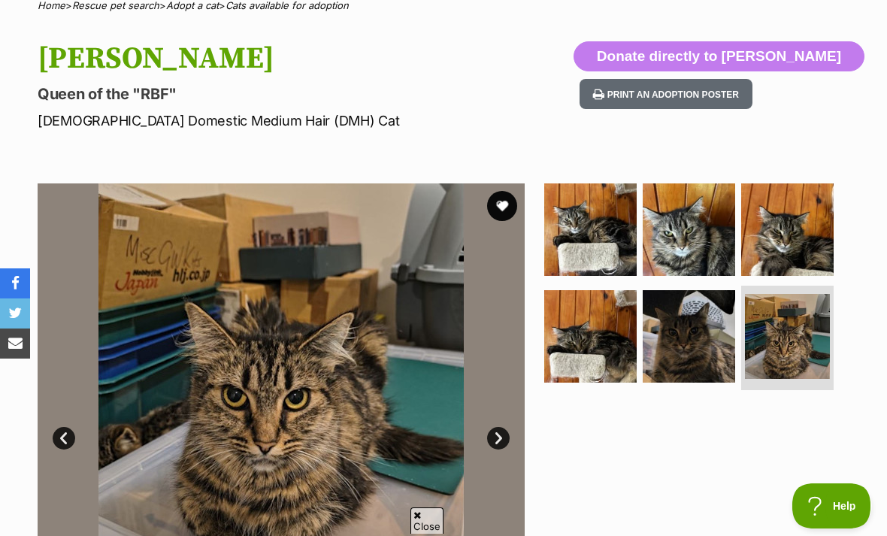
click at [696, 317] on img at bounding box center [689, 336] width 92 height 92
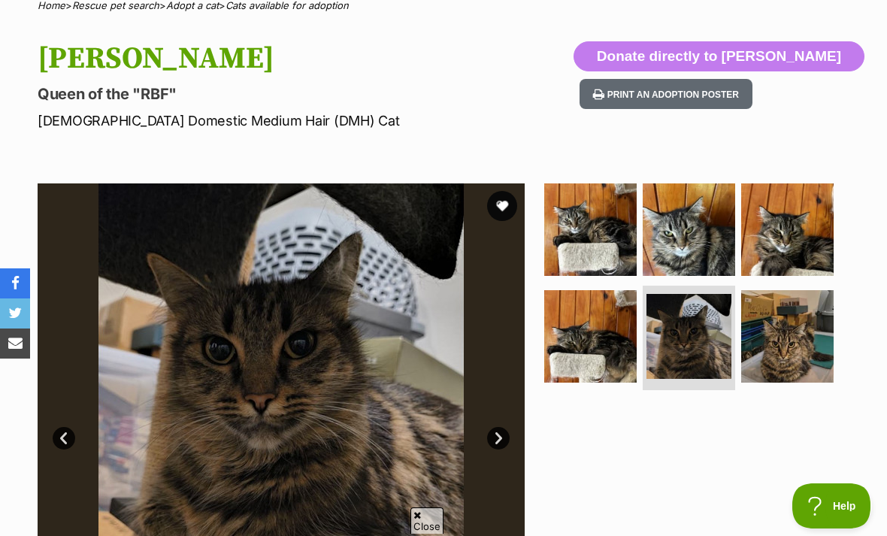
scroll to position [0, 0]
